Goal: Task Accomplishment & Management: Manage account settings

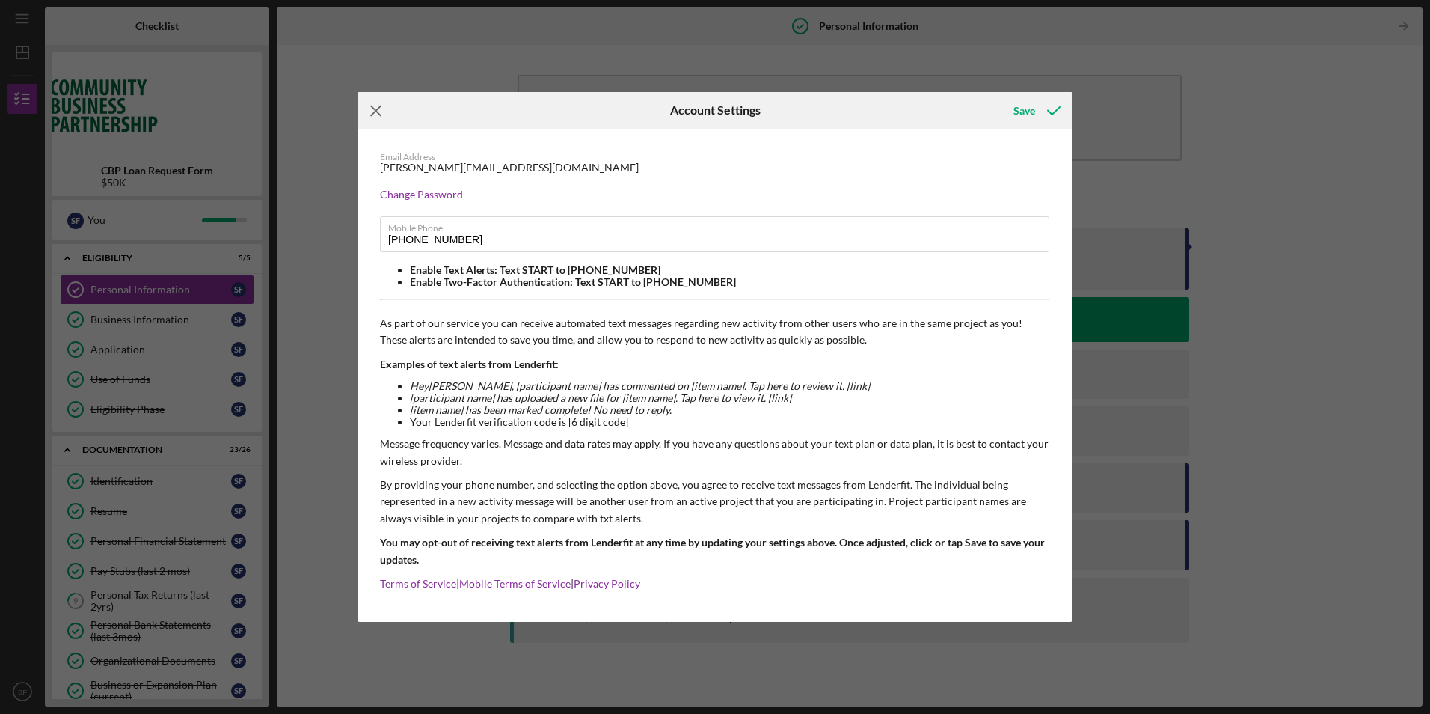
click at [373, 111] on icon "Icon/Menu Close" at bounding box center [376, 110] width 37 height 37
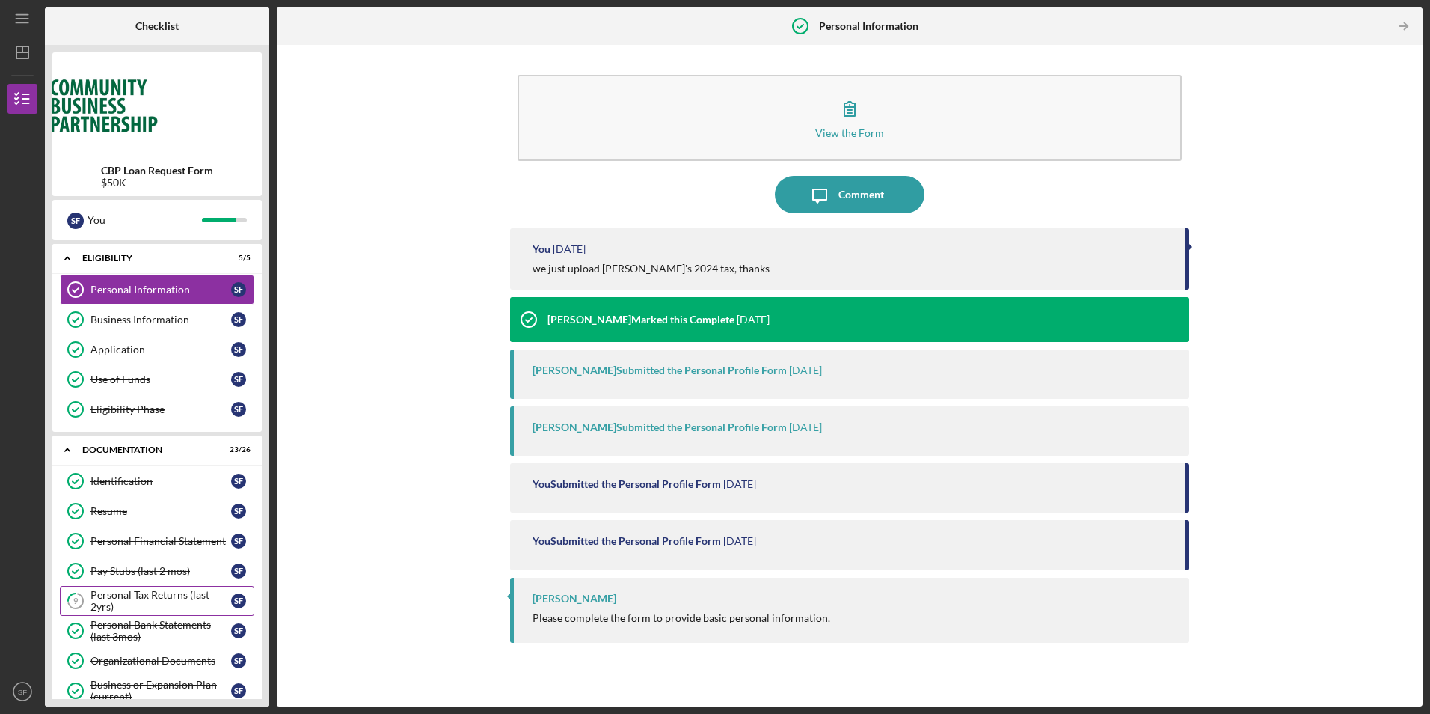
click at [148, 593] on div "Personal Tax Returns (last 2yrs)" at bounding box center [161, 601] width 141 height 24
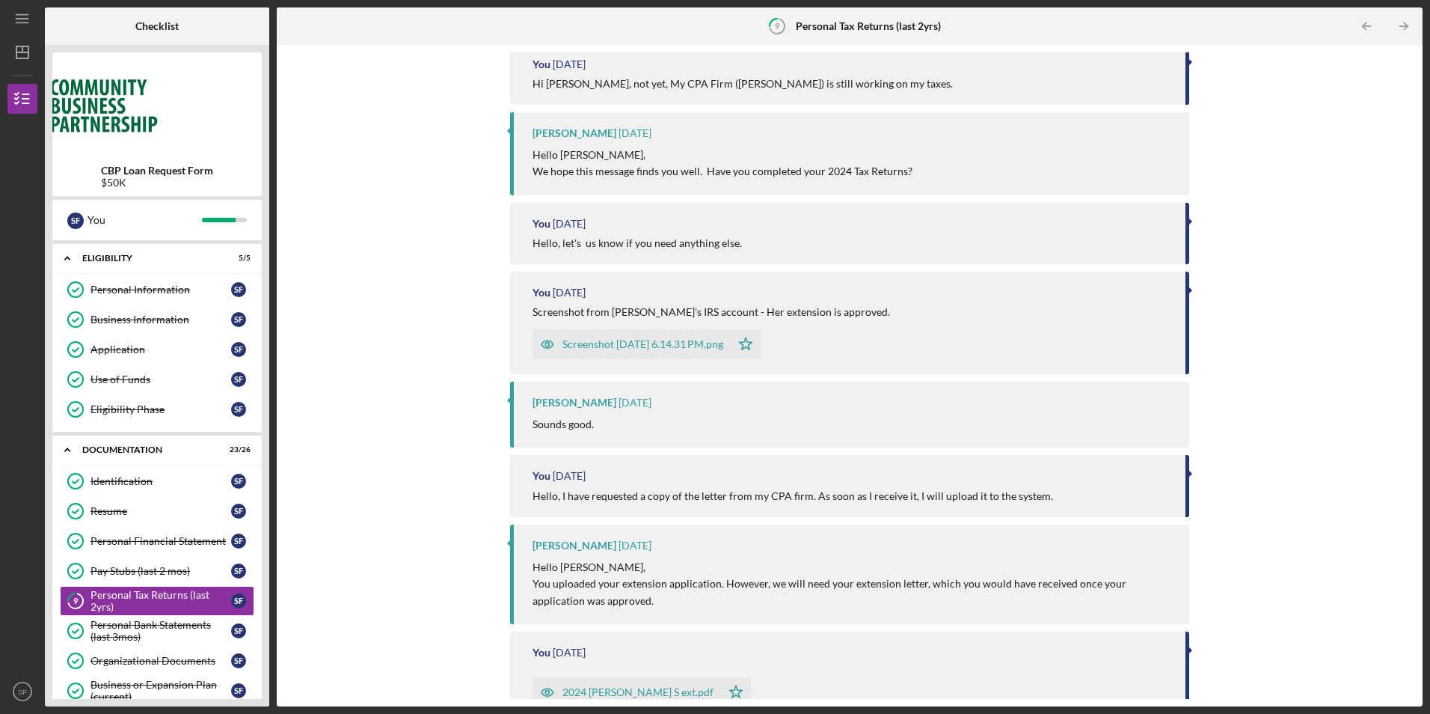
scroll to position [449, 0]
